Goal: Information Seeking & Learning: Compare options

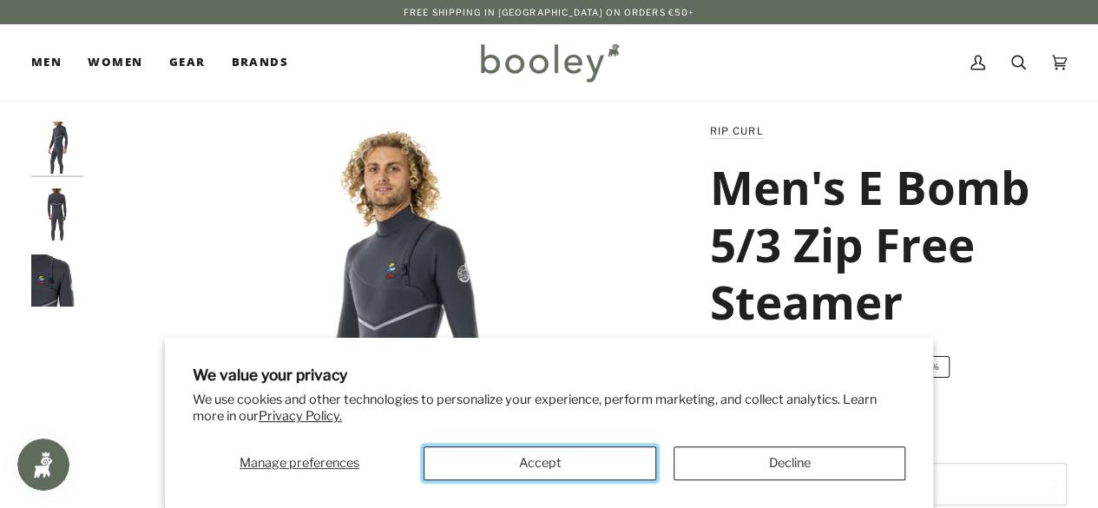
click at [597, 456] on button "Accept" at bounding box center [540, 463] width 232 height 34
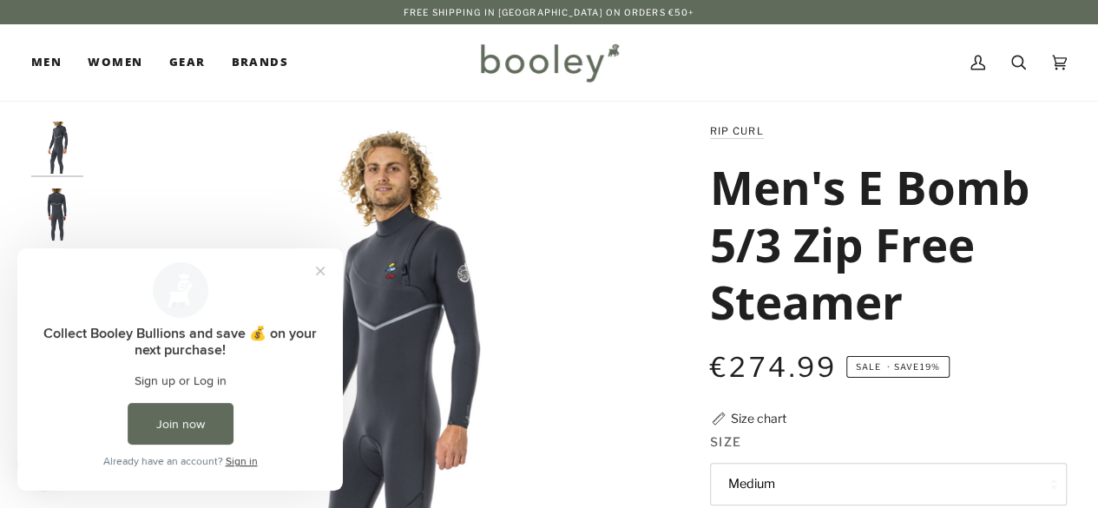
click at [57, 211] on img "Rip Curl Men's E Bomb 5/3 Zip Free Steamer - Booley Galway" at bounding box center [57, 214] width 52 height 52
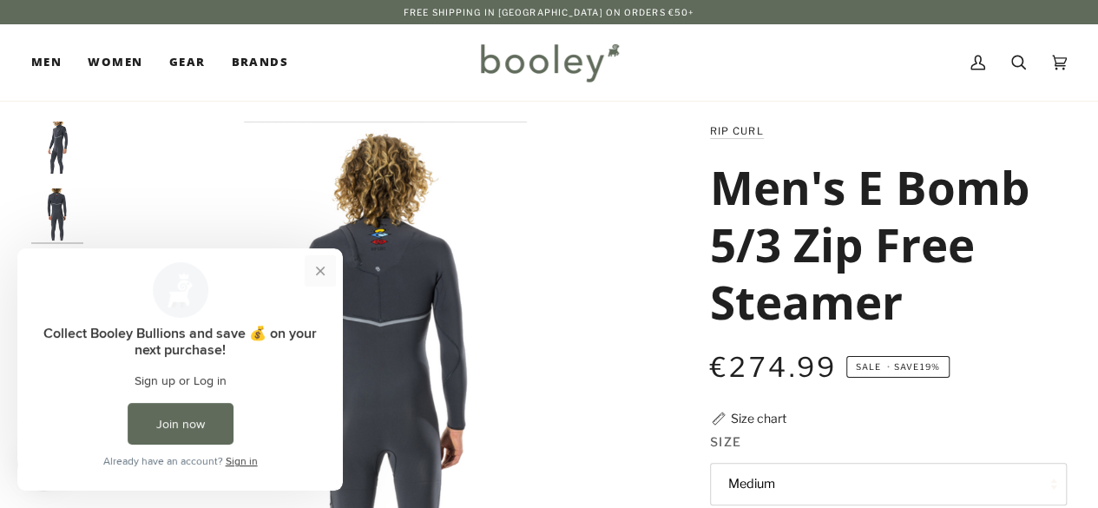
click at [323, 273] on button "Close prompt" at bounding box center [320, 270] width 31 height 31
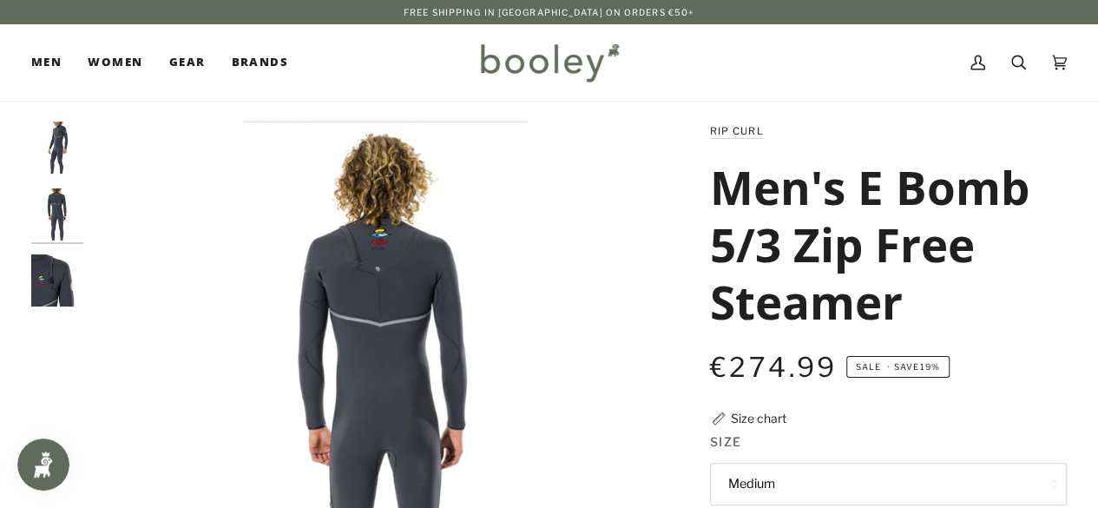
click at [59, 286] on img "Rip Curl Men's E Bomb 5/3 Zip Free Steamer - Booley Galway" at bounding box center [57, 280] width 52 height 52
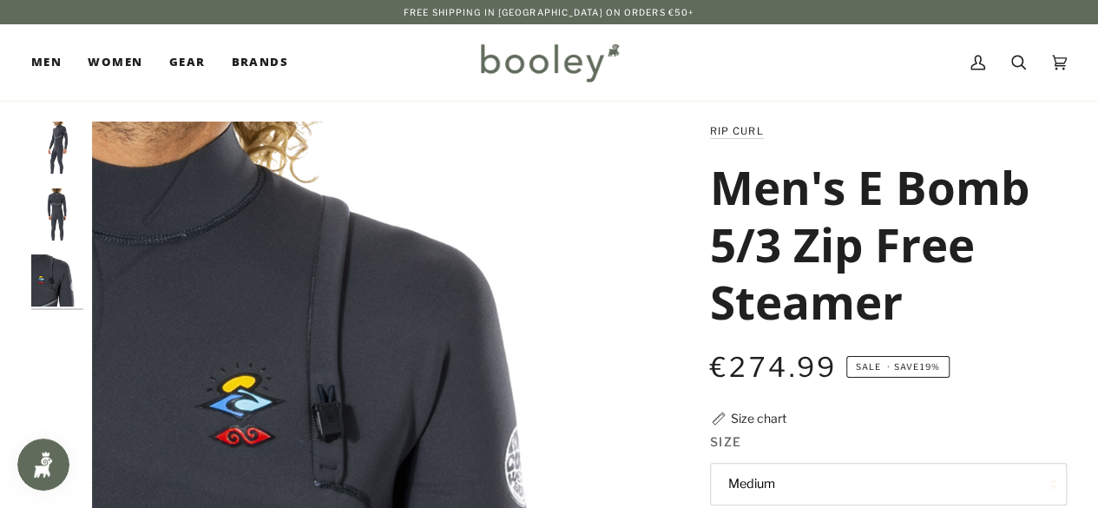
click at [64, 201] on img "Rip Curl Men's E Bomb 5/3 Zip Free Steamer - Booley Galway" at bounding box center [57, 214] width 52 height 52
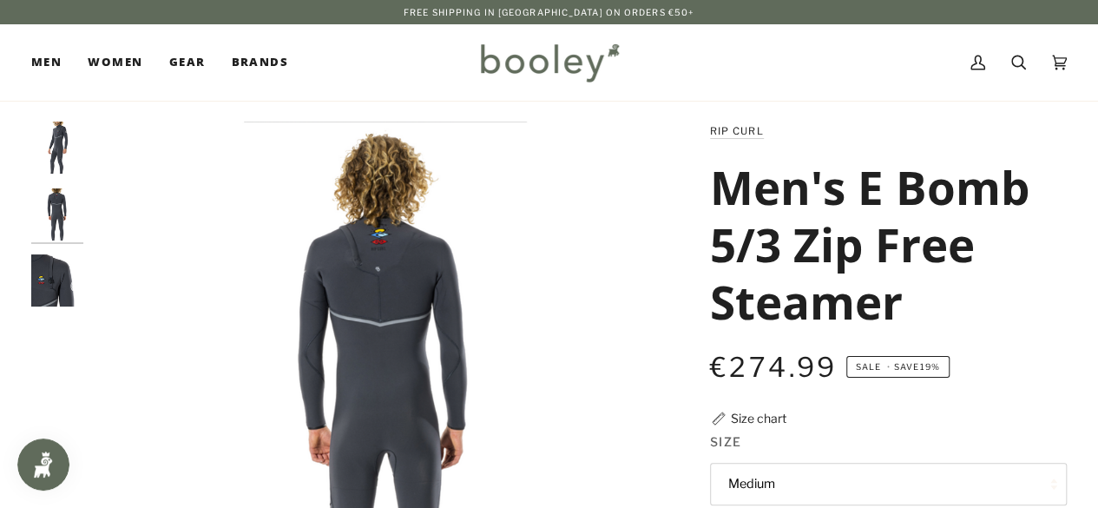
click at [378, 258] on img "Rip Curl Men's E Bomb 5/3 Zip Free Steamer - Booley Galway" at bounding box center [385, 415] width 587 height 587
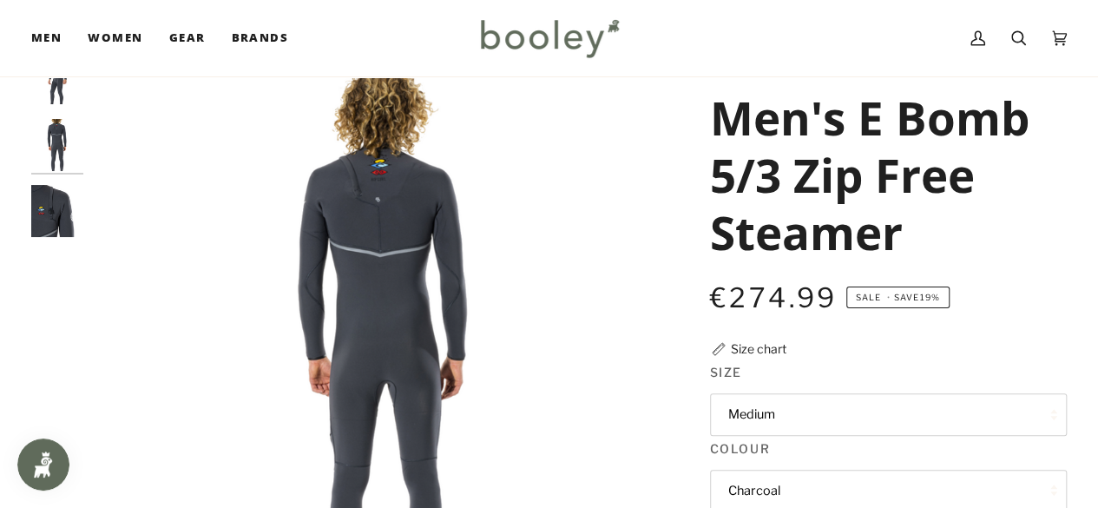
scroll to position [69, 0]
click at [51, 137] on img "Rip Curl Men's E Bomb 5/3 Zip Free Steamer - Booley Galway" at bounding box center [57, 146] width 52 height 52
click at [54, 85] on img "Rip Curl Men's E Bomb 5/3 Zip Free Steamer Charcoal - Booley Galway" at bounding box center [57, 79] width 52 height 52
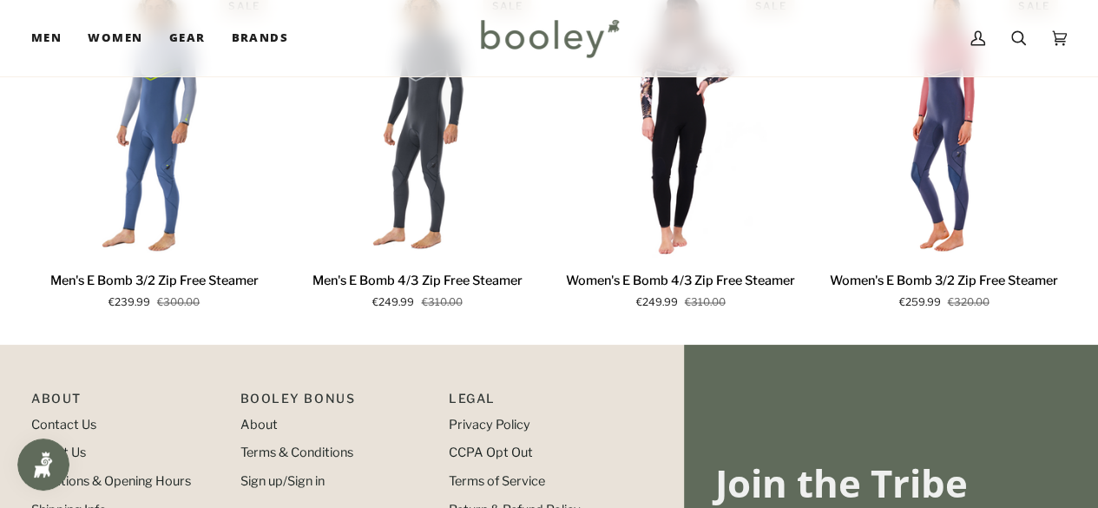
scroll to position [1247, 0]
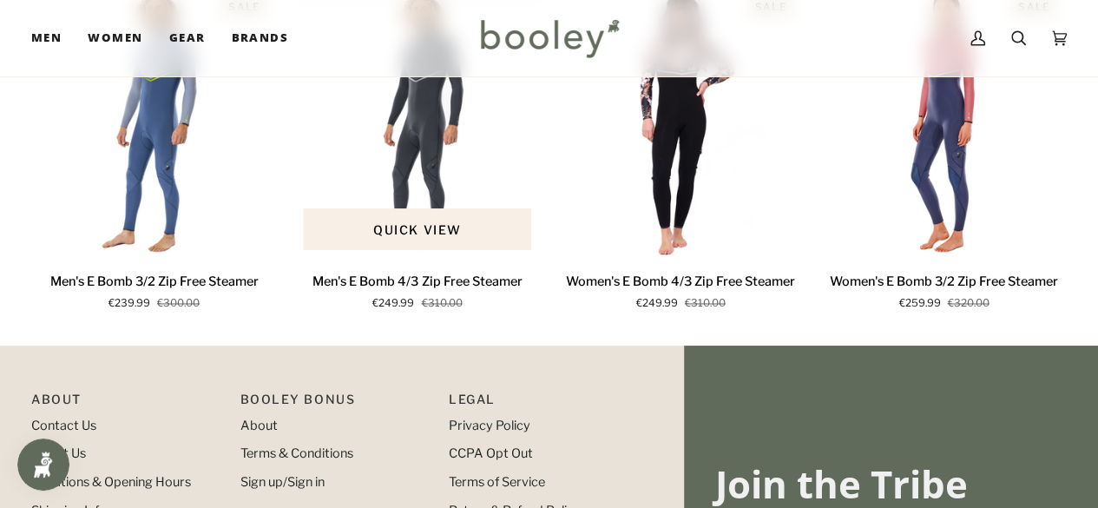
click at [413, 187] on img "Men's E Bomb 4/3 Zip Free Steamer" at bounding box center [417, 122] width 246 height 273
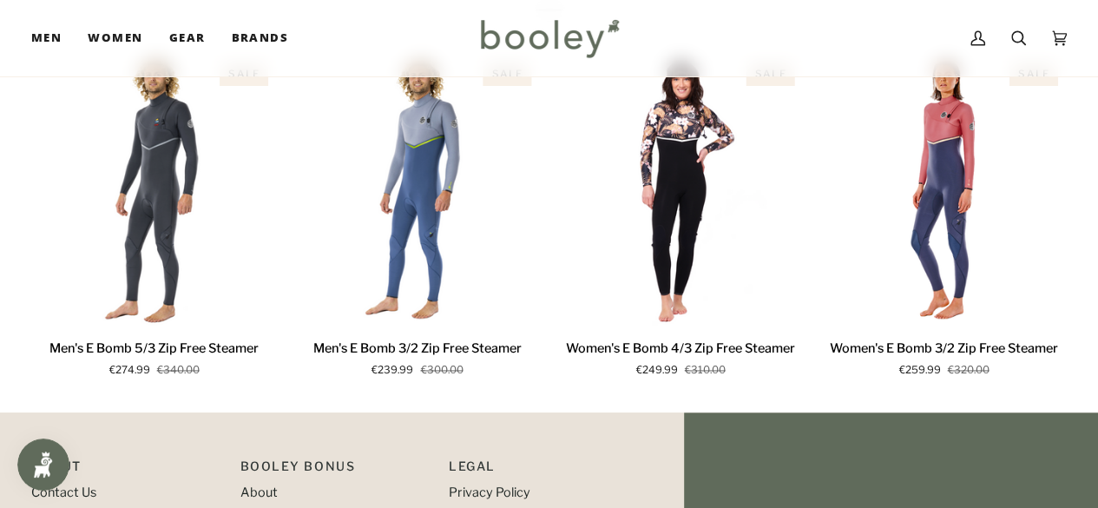
scroll to position [1187, 0]
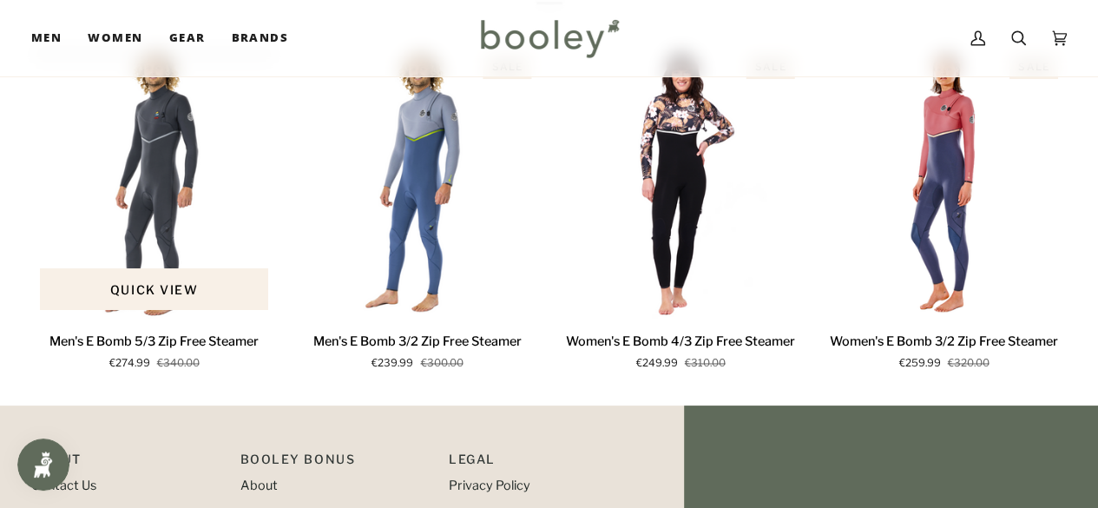
click at [159, 141] on img "Men's E Bomb 5/3 Zip Free Steamer" at bounding box center [154, 182] width 246 height 273
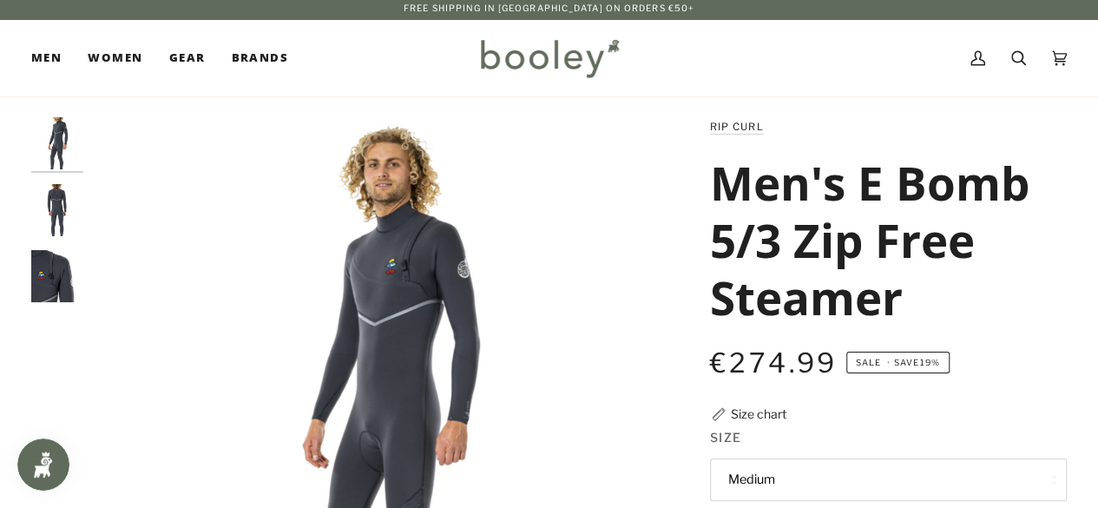
scroll to position [7, 0]
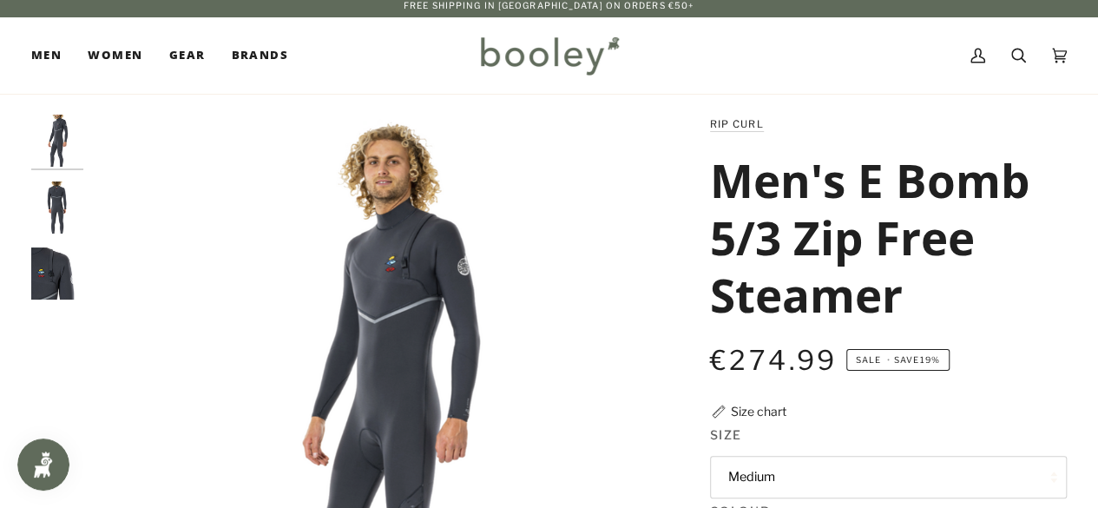
click at [60, 194] on img "Rip Curl Men's E Bomb 5/3 Zip Free Steamer - Booley Galway" at bounding box center [57, 207] width 52 height 52
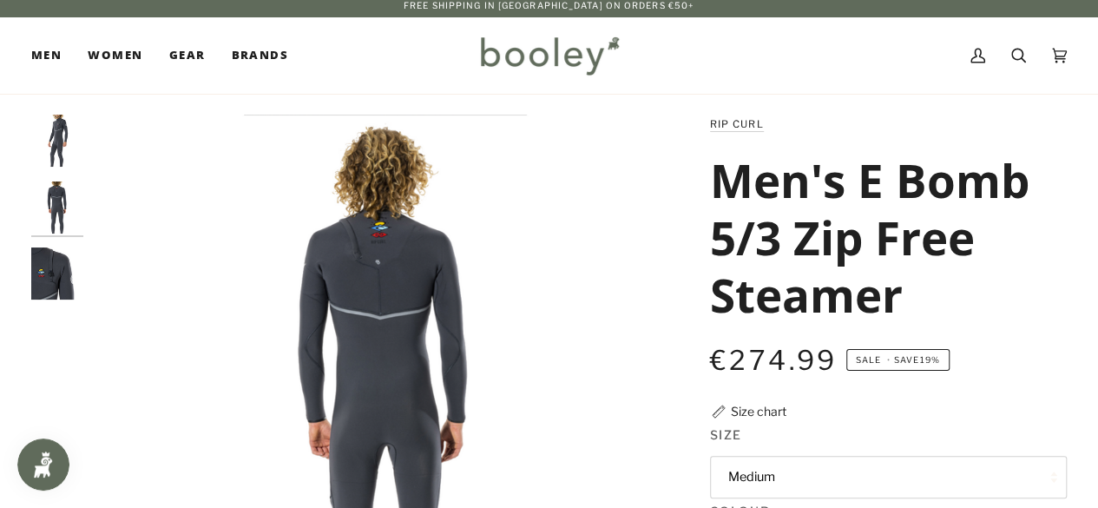
click at [68, 264] on img "Rip Curl Men's E Bomb 5/3 Zip Free Steamer - Booley Galway" at bounding box center [57, 273] width 52 height 52
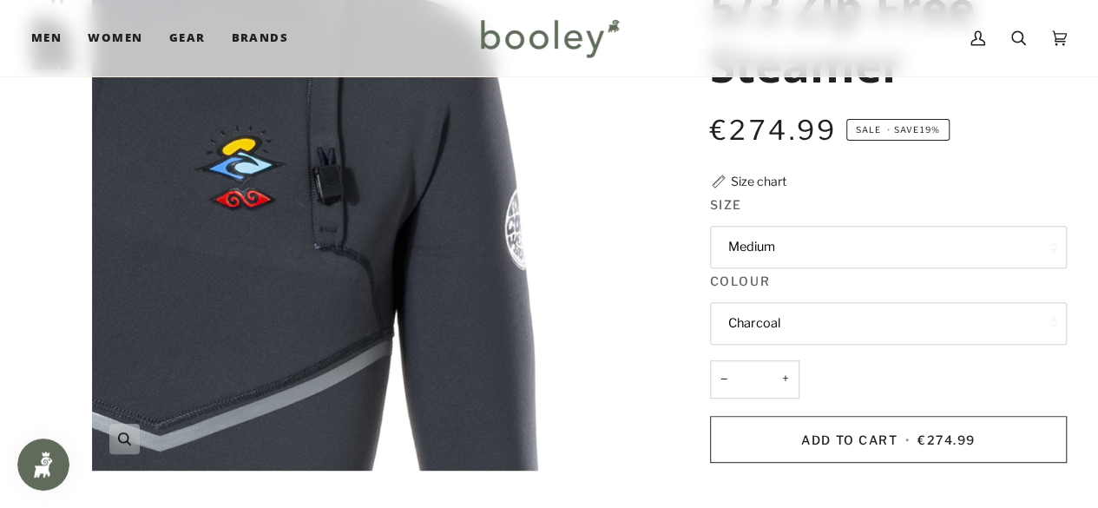
scroll to position [238, 0]
